Goal: Information Seeking & Learning: Check status

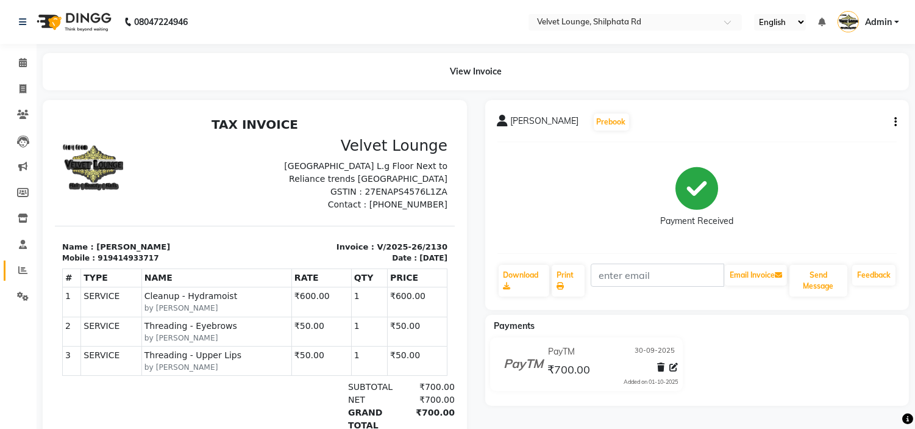
click at [21, 277] on link "Reports" at bounding box center [18, 270] width 29 height 20
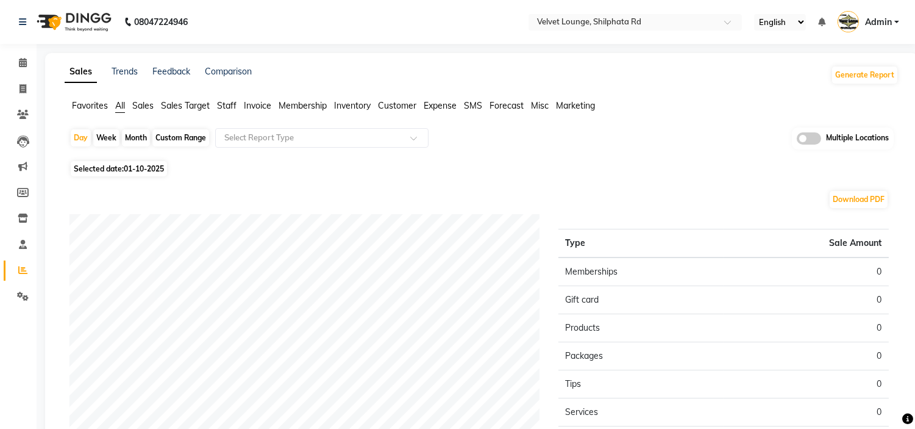
click at [143, 140] on div "Month" at bounding box center [136, 137] width 28 height 17
select select "10"
select select "2025"
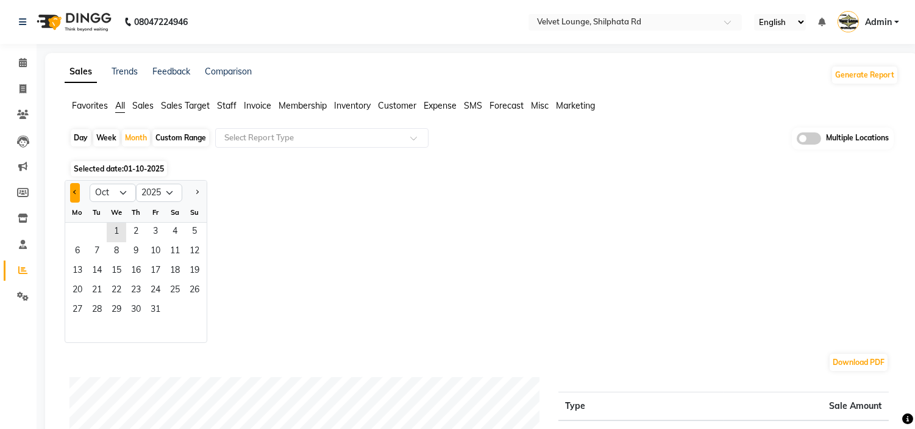
click at [77, 191] on span "Previous month" at bounding box center [75, 192] width 4 height 4
select select "9"
click at [80, 226] on span "1" at bounding box center [78, 233] width 20 height 20
